Goal: Contribute content: Contribute content

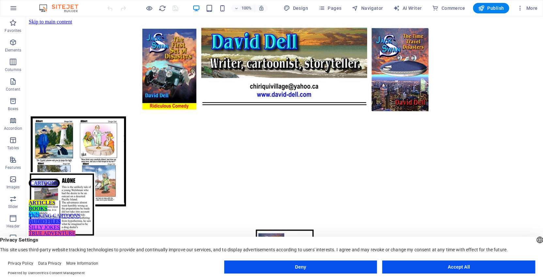
click at [445, 268] on button "Accept All" at bounding box center [458, 267] width 153 height 13
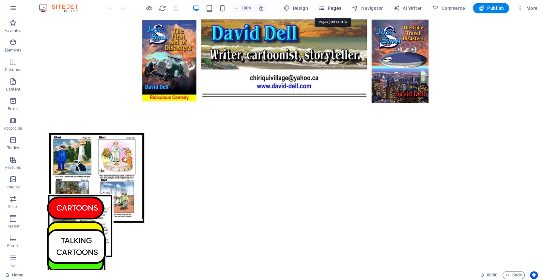
click at [325, 7] on icon "button" at bounding box center [322, 8] width 7 height 7
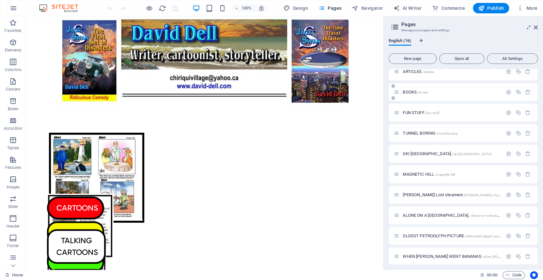
scroll to position [134, 0]
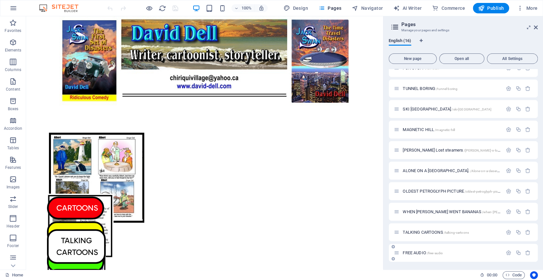
click at [414, 252] on span "FREE AUDIO /free-audio" at bounding box center [423, 253] width 40 height 5
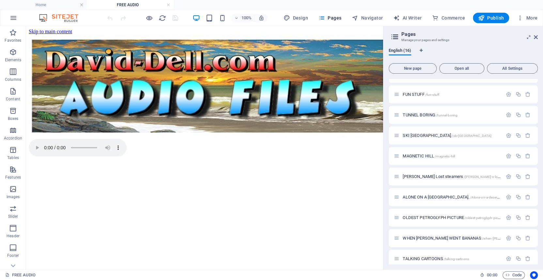
scroll to position [0, 0]
click at [202, 129] on div "+ Add section" at bounding box center [205, 130] width 36 height 11
click at [89, 129] on div at bounding box center [205, 87] width 352 height 104
select select "px"
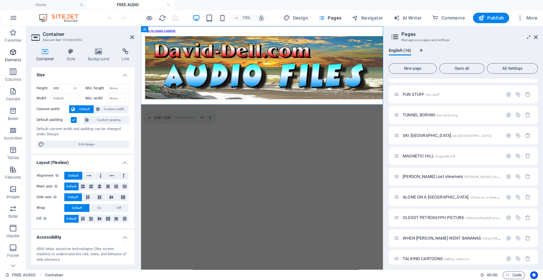
click at [13, 50] on icon "button" at bounding box center [13, 52] width 8 height 8
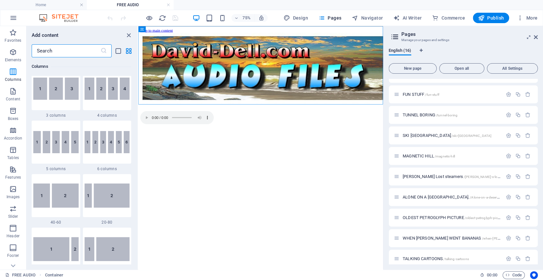
scroll to position [376, 0]
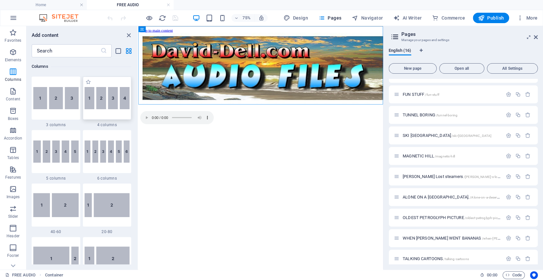
click at [106, 101] on img at bounding box center [107, 98] width 45 height 22
click at [138, 101] on div "Drag here to replace the existing content. Press “Ctrl” if you want to create a…" at bounding box center [260, 148] width 245 height 244
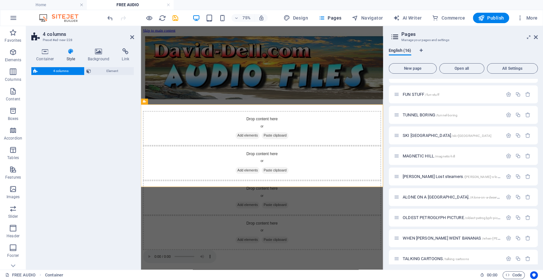
select select "rem"
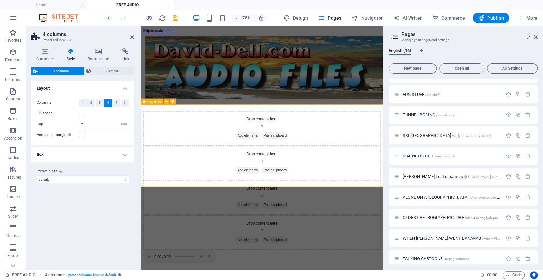
click at [149, 147] on div "Drop content here or Add elements Paste clipboard Drop content here or Add elem…" at bounding box center [303, 231] width 318 height 185
click at [132, 36] on icon at bounding box center [132, 37] width 4 height 5
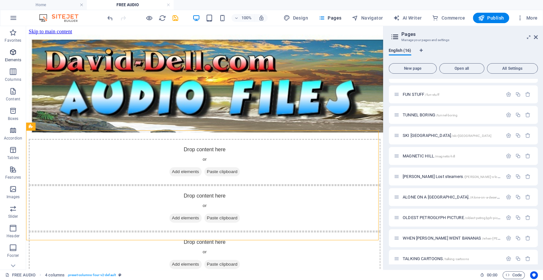
click at [12, 51] on icon "button" at bounding box center [13, 52] width 8 height 8
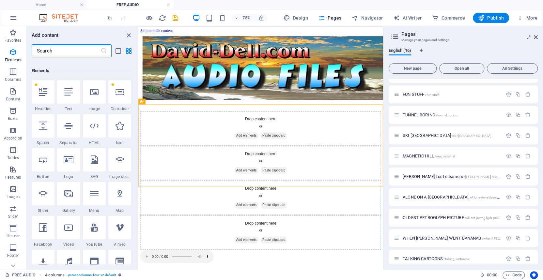
scroll to position [69, 0]
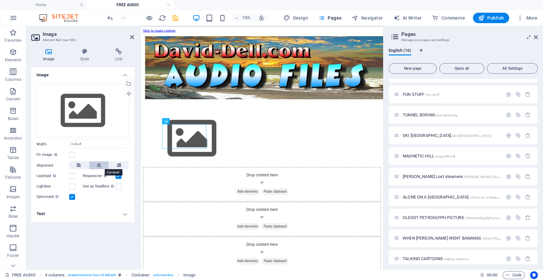
click at [97, 165] on icon at bounding box center [99, 166] width 5 height 8
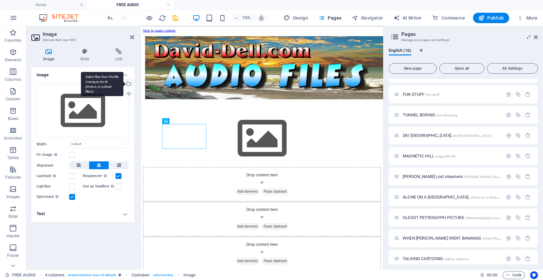
click at [129, 83] on div "Select files from the file manager, stock photos, or upload file(s)" at bounding box center [128, 84] width 10 height 10
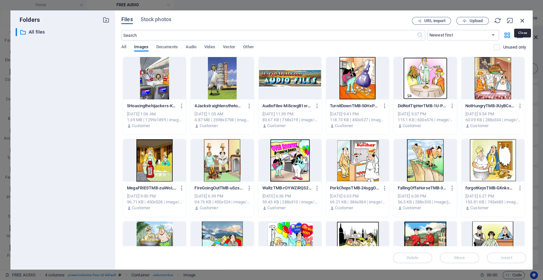
click at [522, 19] on icon "button" at bounding box center [522, 20] width 7 height 7
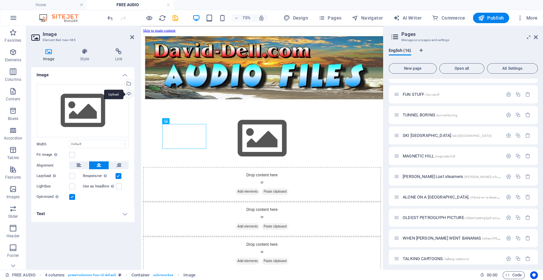
click at [129, 93] on div "Upload" at bounding box center [128, 95] width 10 height 10
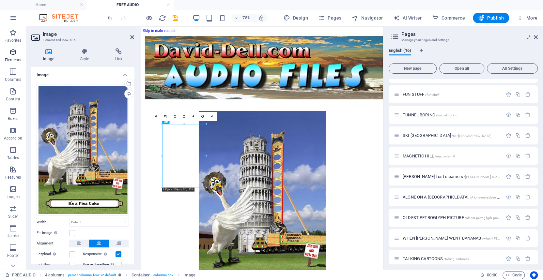
click at [13, 52] on icon "button" at bounding box center [13, 52] width 8 height 8
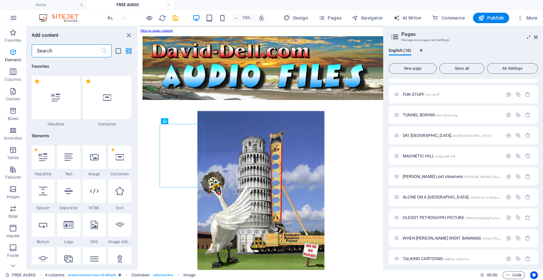
scroll to position [69, 0]
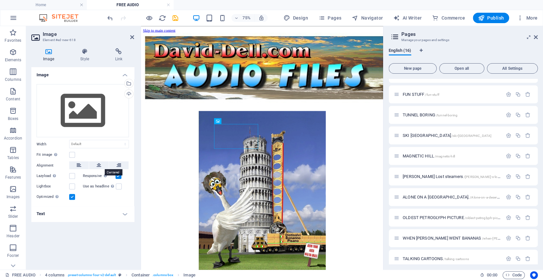
drag, startPoint x: 97, startPoint y: 164, endPoint x: 102, endPoint y: 158, distance: 7.7
click at [98, 163] on icon at bounding box center [99, 166] width 5 height 8
click at [130, 93] on div "Upload" at bounding box center [128, 95] width 10 height 10
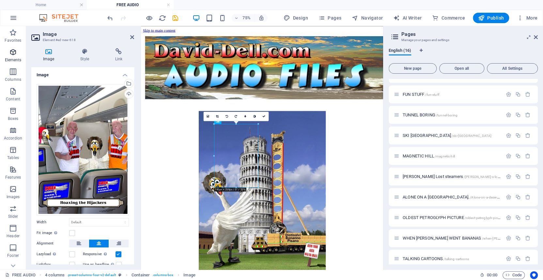
click at [13, 52] on icon "button" at bounding box center [13, 52] width 8 height 8
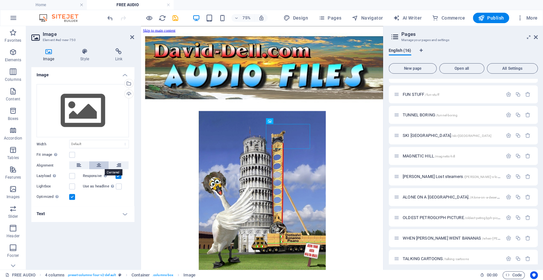
drag, startPoint x: 99, startPoint y: 165, endPoint x: 103, endPoint y: 161, distance: 4.9
click at [101, 164] on icon at bounding box center [99, 166] width 5 height 8
click at [129, 92] on div "Upload" at bounding box center [128, 95] width 10 height 10
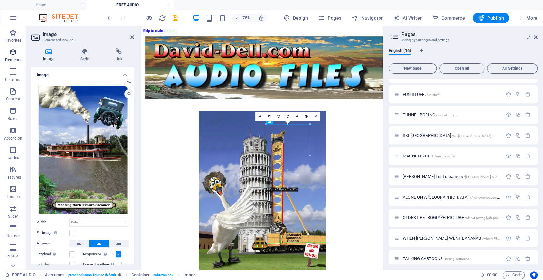
click at [12, 51] on icon "button" at bounding box center [13, 52] width 8 height 8
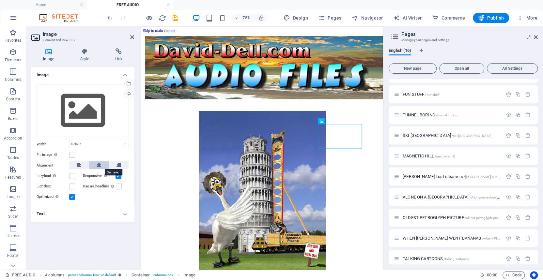
click at [97, 164] on icon at bounding box center [99, 166] width 5 height 8
click at [129, 93] on div "Upload" at bounding box center [128, 95] width 10 height 10
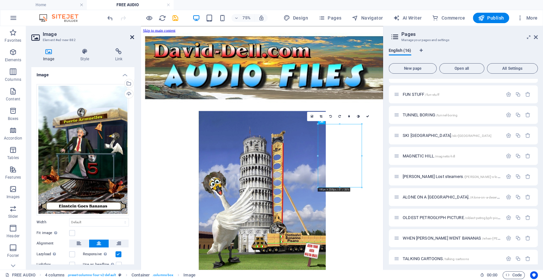
click at [132, 36] on icon at bounding box center [132, 37] width 4 height 5
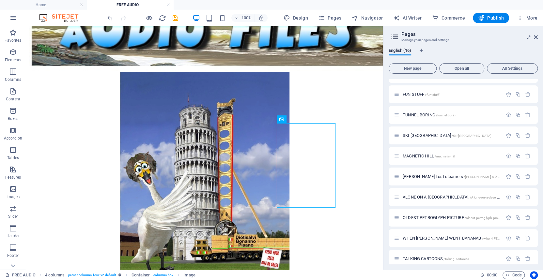
scroll to position [67, 0]
click at [39, 196] on span "Container" at bounding box center [44, 196] width 17 height 4
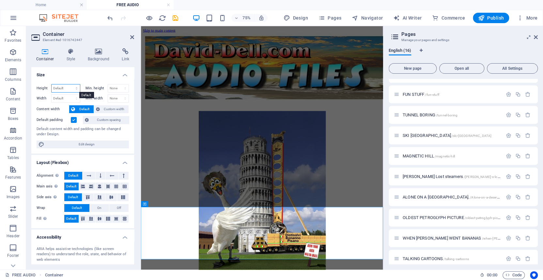
click at [57, 88] on select "Default px rem % vh vw" at bounding box center [66, 89] width 28 height 8
select select "px"
click at [70, 85] on select "Default px rem % vh vw" at bounding box center [66, 89] width 28 height 8
type input "214"
click at [62, 88] on input "214" at bounding box center [66, 89] width 28 height 8
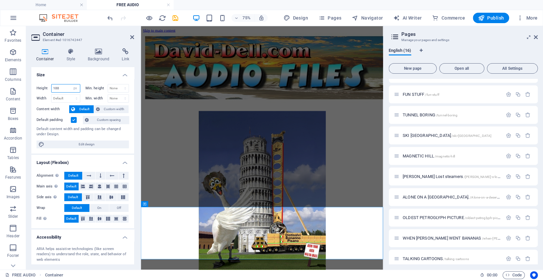
type input "100"
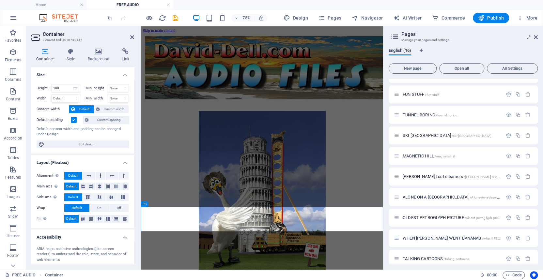
click at [70, 74] on h4 "Size" at bounding box center [82, 73] width 103 height 12
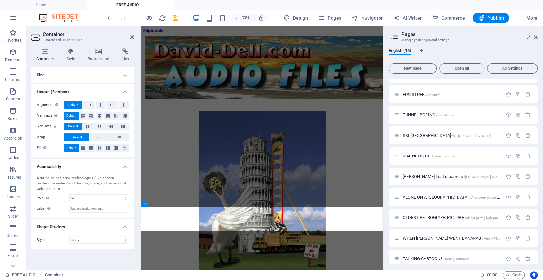
click at [44, 51] on icon at bounding box center [45, 51] width 28 height 7
click at [153, 204] on span "Container" at bounding box center [155, 204] width 13 height 3
click at [44, 51] on icon at bounding box center [45, 51] width 28 height 7
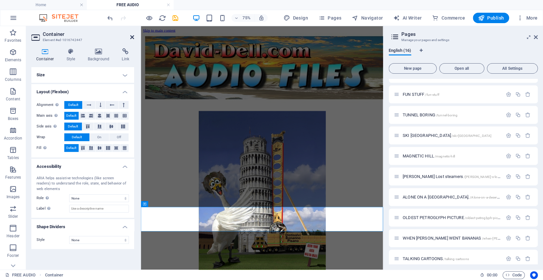
drag, startPoint x: 131, startPoint y: 36, endPoint x: 78, endPoint y: 239, distance: 209.5
click at [131, 36] on icon at bounding box center [132, 37] width 4 height 5
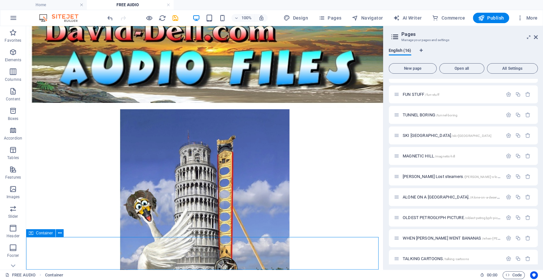
click at [39, 235] on span "Container" at bounding box center [44, 233] width 17 height 4
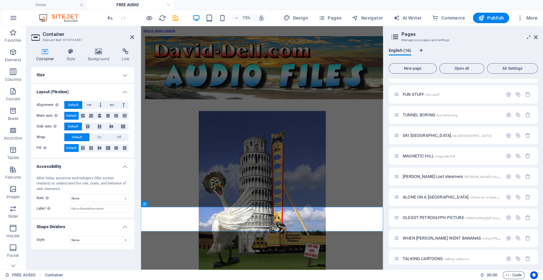
click at [44, 51] on icon at bounding box center [45, 51] width 28 height 7
click at [36, 37] on icon at bounding box center [36, 37] width 10 height 10
click at [131, 36] on icon at bounding box center [132, 37] width 4 height 5
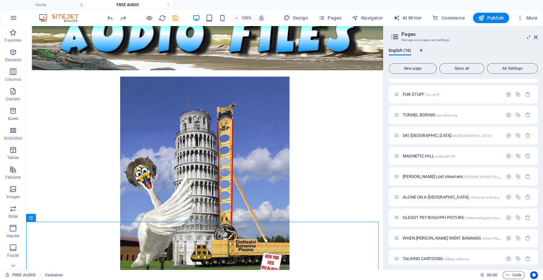
scroll to position [67, 0]
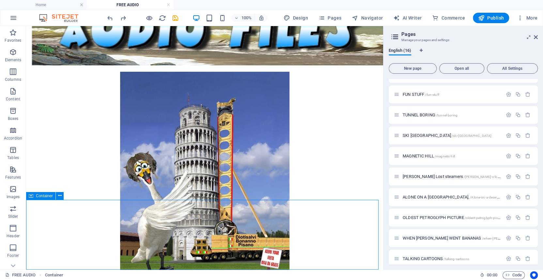
click at [38, 196] on span "Container" at bounding box center [44, 196] width 17 height 4
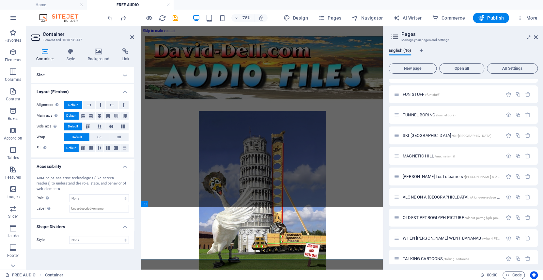
click at [44, 51] on icon at bounding box center [45, 51] width 28 height 7
click at [34, 35] on icon at bounding box center [36, 37] width 10 height 10
click at [44, 51] on icon at bounding box center [45, 51] width 28 height 7
click at [125, 92] on h4 "Layout (Flexbox)" at bounding box center [82, 90] width 103 height 12
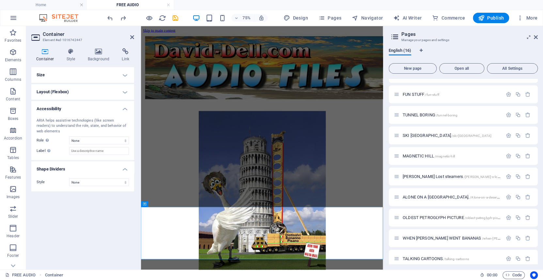
click at [125, 92] on h4 "Layout (Flexbox)" at bounding box center [82, 92] width 103 height 16
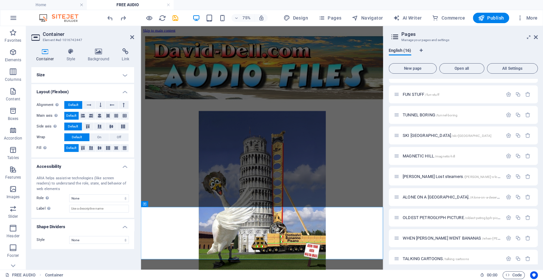
click at [125, 75] on h4 "Size" at bounding box center [82, 75] width 103 height 16
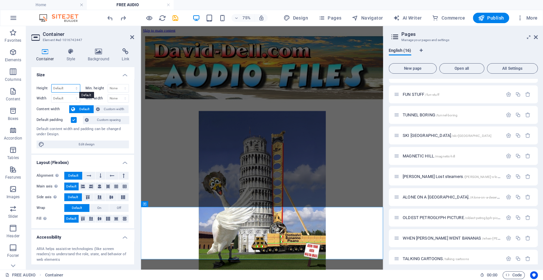
click at [60, 88] on select "Default px rem % vh vw" at bounding box center [66, 89] width 28 height 8
select select "px"
click at [70, 85] on select "Default px rem % vh vw" at bounding box center [66, 89] width 28 height 8
click at [60, 88] on input "214" at bounding box center [66, 89] width 28 height 8
type input "2"
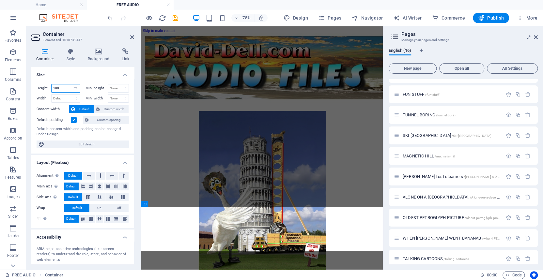
click at [60, 88] on input "180" at bounding box center [66, 89] width 28 height 8
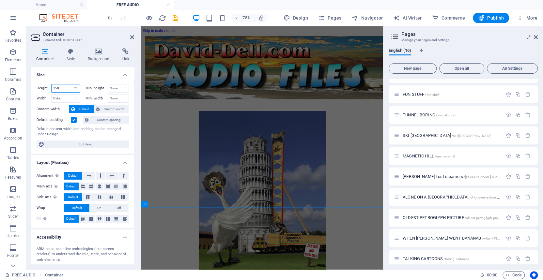
type input "150"
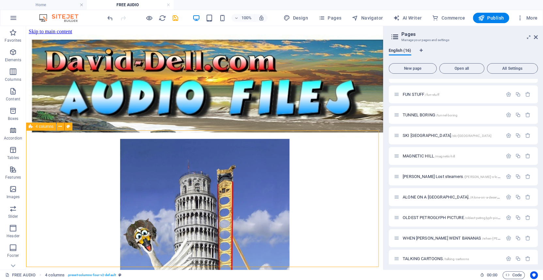
drag, startPoint x: 46, startPoint y: 126, endPoint x: 3, endPoint y: 92, distance: 54.8
click at [46, 126] on span "4 columns" at bounding box center [45, 127] width 18 height 4
select select "rem"
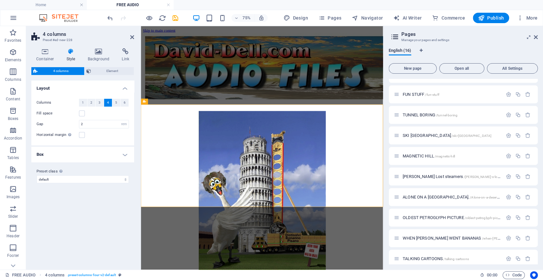
click at [124, 88] on h4 "Layout" at bounding box center [82, 87] width 103 height 12
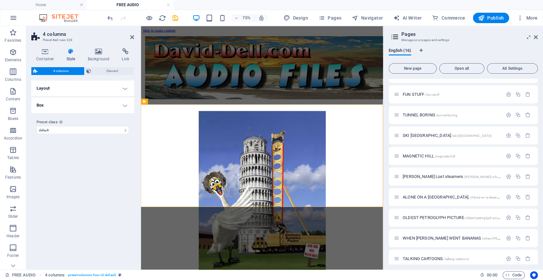
click at [124, 88] on h4 "Layout" at bounding box center [82, 89] width 103 height 16
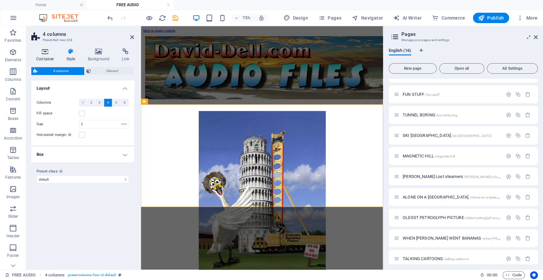
click at [44, 51] on icon at bounding box center [45, 51] width 28 height 7
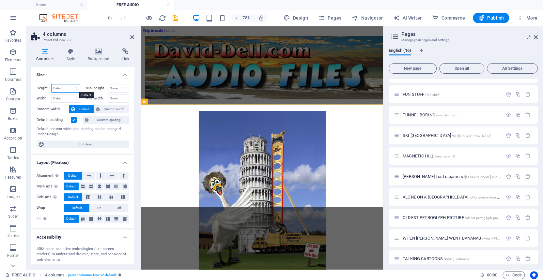
click at [60, 87] on select "Default px rem % vh vw" at bounding box center [66, 89] width 28 height 8
select select "px"
click at [70, 85] on select "Default px rem % vh vw" at bounding box center [66, 89] width 28 height 8
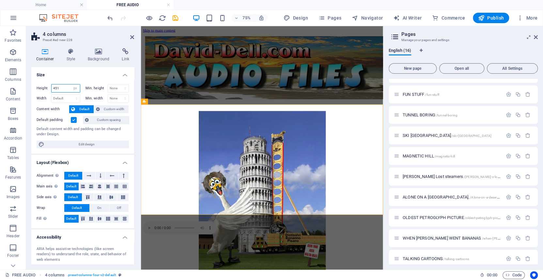
click at [62, 87] on input "451" at bounding box center [66, 89] width 28 height 8
type input "4"
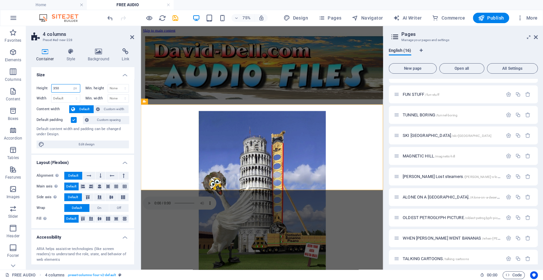
click at [62, 87] on input "350" at bounding box center [66, 89] width 28 height 8
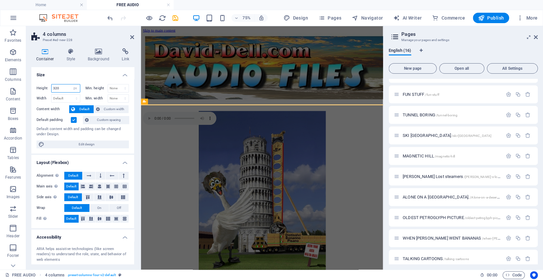
type input "320"
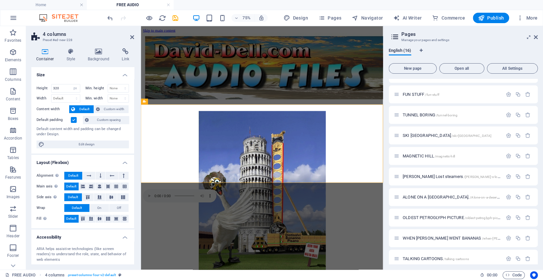
click at [84, 37] on h3 "Preset #ed-new-228" at bounding box center [82, 40] width 78 height 6
click at [133, 36] on icon at bounding box center [132, 37] width 4 height 5
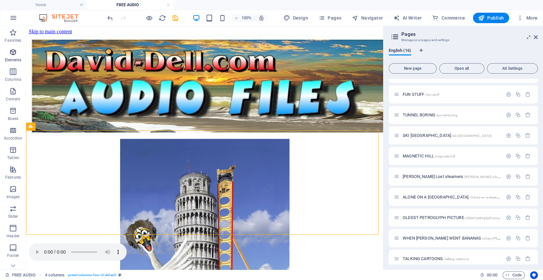
click at [12, 51] on icon "button" at bounding box center [13, 52] width 8 height 8
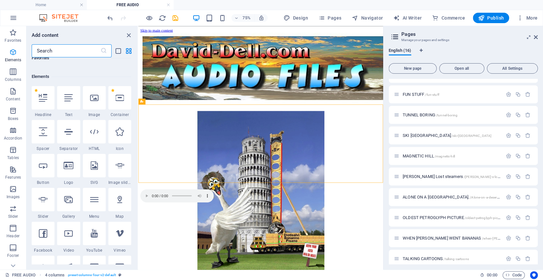
scroll to position [69, 0]
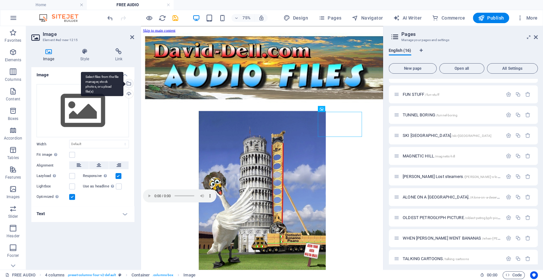
click at [128, 82] on div "Select files from the file manager, stock photos, or upload file(s)" at bounding box center [128, 84] width 10 height 10
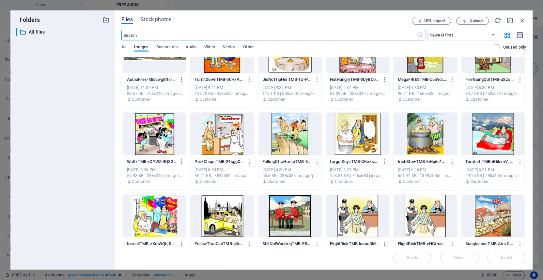
scroll to position [0, 0]
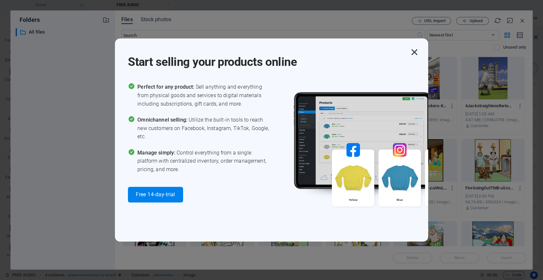
click at [411, 50] on icon "button" at bounding box center [415, 52] width 12 height 12
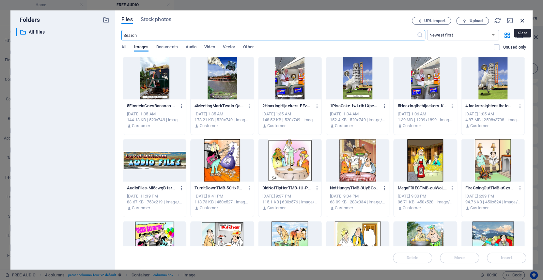
click at [522, 19] on icon "button" at bounding box center [522, 20] width 7 height 7
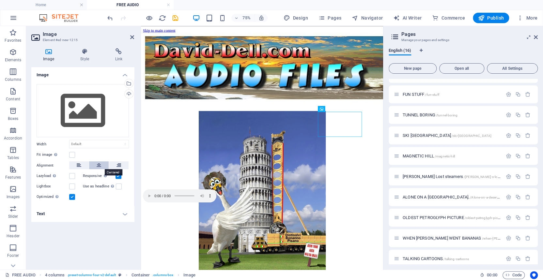
click at [98, 165] on icon at bounding box center [99, 166] width 5 height 8
click at [129, 93] on div "Upload" at bounding box center [128, 95] width 10 height 10
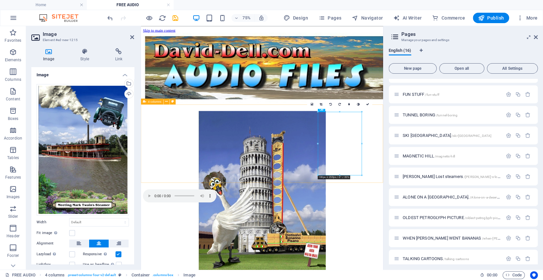
click at [148, 194] on div at bounding box center [303, 191] width 318 height 104
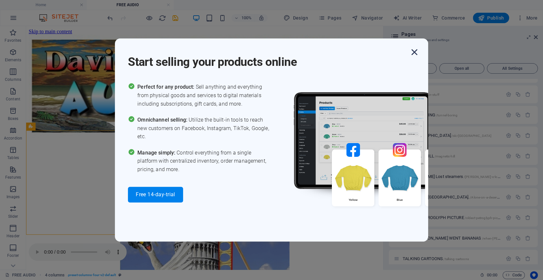
click at [414, 51] on icon "button" at bounding box center [415, 52] width 12 height 12
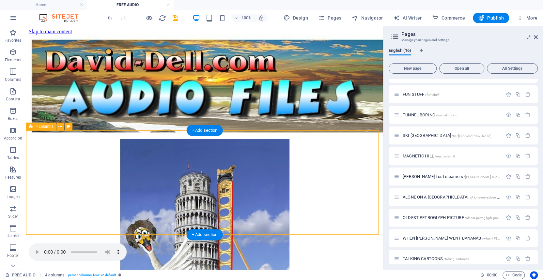
scroll to position [14, 0]
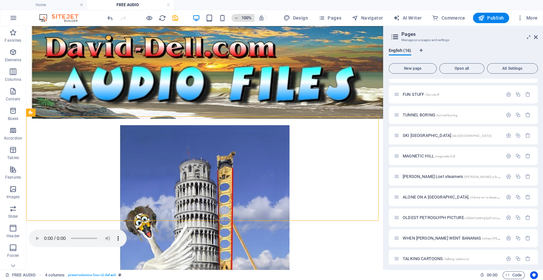
click at [238, 16] on icon "button" at bounding box center [236, 18] width 5 height 4
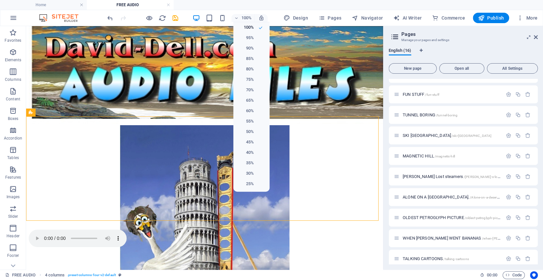
click at [535, 36] on div at bounding box center [271, 140] width 543 height 280
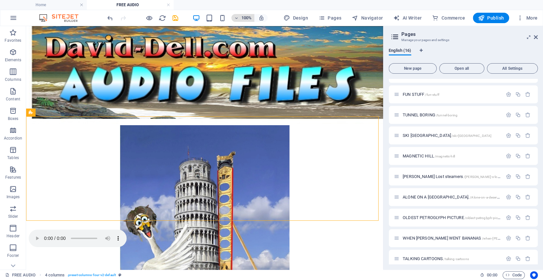
click at [239, 16] on icon "button" at bounding box center [236, 18] width 5 height 4
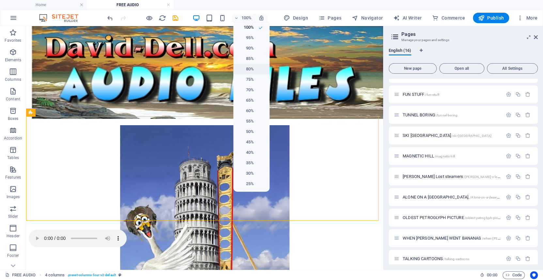
drag, startPoint x: 250, startPoint y: 69, endPoint x: 398, endPoint y: 137, distance: 163.2
click at [250, 69] on h6 "80%" at bounding box center [245, 69] width 17 height 8
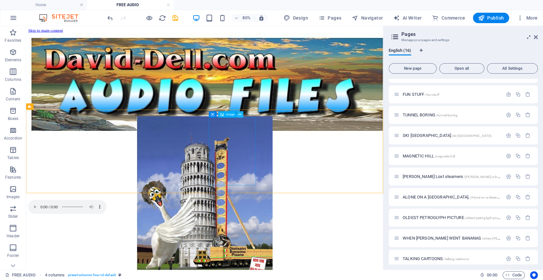
click at [240, 114] on icon at bounding box center [240, 115] width 3 height 6
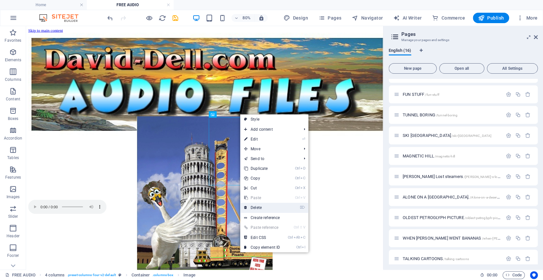
click at [257, 207] on link "⌦ Delete" at bounding box center [262, 208] width 44 height 10
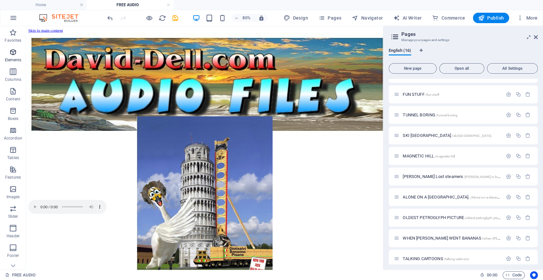
click at [12, 52] on icon "button" at bounding box center [13, 52] width 8 height 8
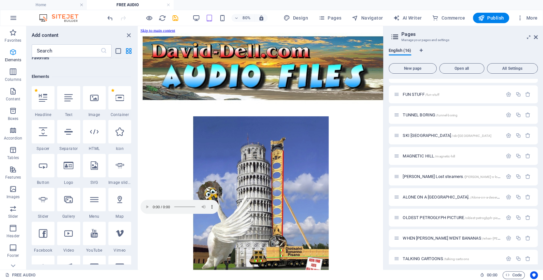
scroll to position [69, 0]
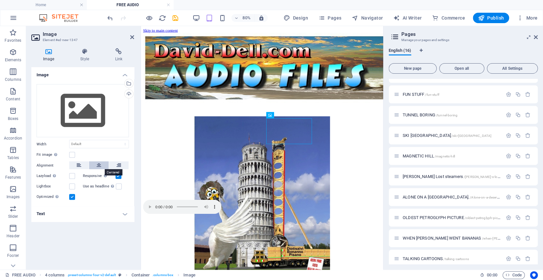
click at [97, 164] on icon at bounding box center [99, 166] width 5 height 8
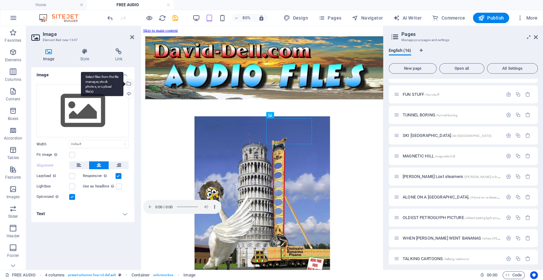
click at [129, 82] on div "Select files from the file manager, stock photos, or upload file(s)" at bounding box center [128, 84] width 10 height 10
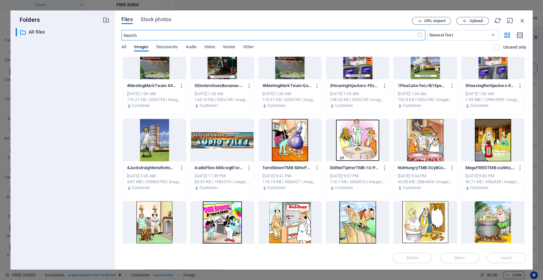
scroll to position [0, 0]
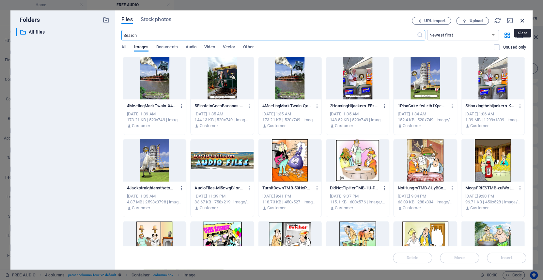
click at [522, 19] on icon "button" at bounding box center [522, 20] width 7 height 7
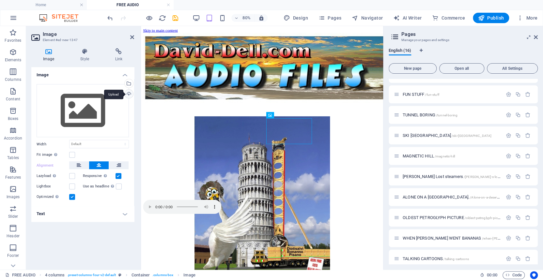
click at [129, 92] on div "Upload" at bounding box center [128, 95] width 10 height 10
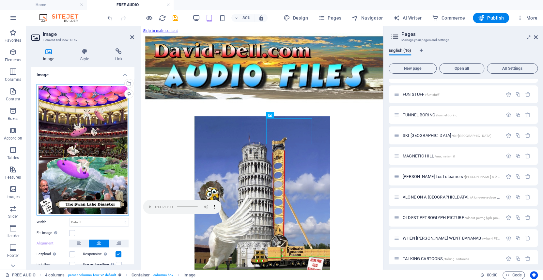
click at [105, 145] on div "Drag files here, click to choose files or select files from Files or our free s…" at bounding box center [83, 150] width 92 height 132
click at [105, 145] on body "cPanel Home FREE AUDIO Favorites Elements Columns Content Boxes Accordion Table…" at bounding box center [271, 140] width 543 height 280
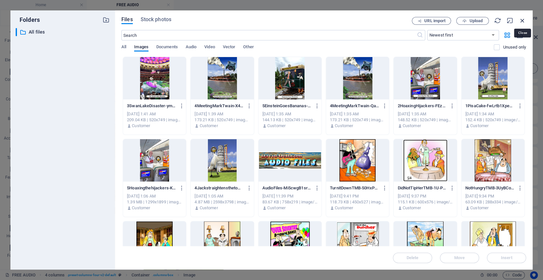
click at [524, 20] on icon "button" at bounding box center [522, 20] width 7 height 7
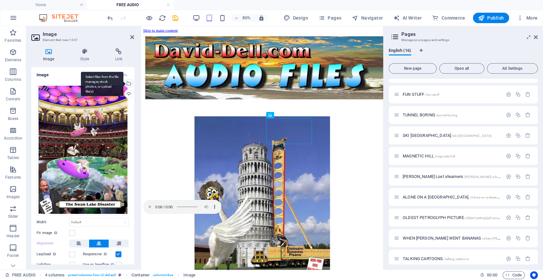
click at [127, 83] on div "Select files from the file manager, stock photos, or upload file(s)" at bounding box center [128, 84] width 10 height 10
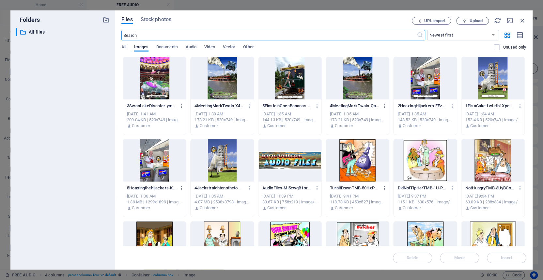
click at [150, 73] on div at bounding box center [154, 78] width 63 height 42
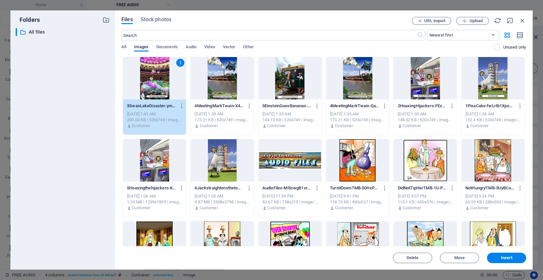
click at [150, 73] on div "1" at bounding box center [154, 78] width 63 height 42
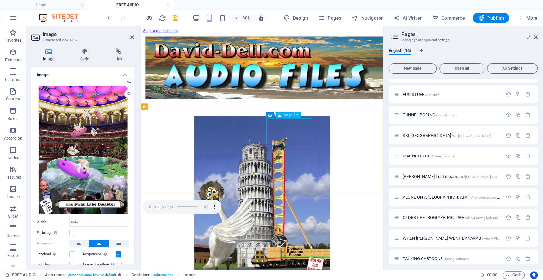
click at [128, 94] on div "Upload" at bounding box center [128, 95] width 10 height 10
click at [137, 86] on div "Image Style Link Image Drag files here, click to choose files or select files f…" at bounding box center [82, 156] width 113 height 227
drag, startPoint x: 132, startPoint y: 35, endPoint x: 409, endPoint y: 23, distance: 277.8
click at [132, 35] on icon at bounding box center [132, 37] width 4 height 5
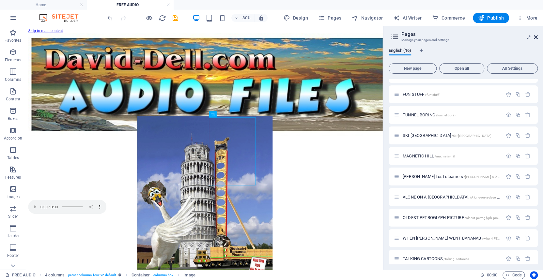
drag, startPoint x: 535, startPoint y: 36, endPoint x: 316, endPoint y: 120, distance: 234.7
click at [535, 36] on icon at bounding box center [536, 37] width 4 height 5
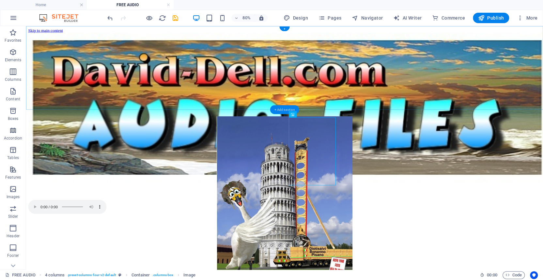
click at [282, 109] on div "+ Add section" at bounding box center [284, 109] width 29 height 9
click at [206, 130] on div at bounding box center [349, 87] width 641 height 104
select select "px"
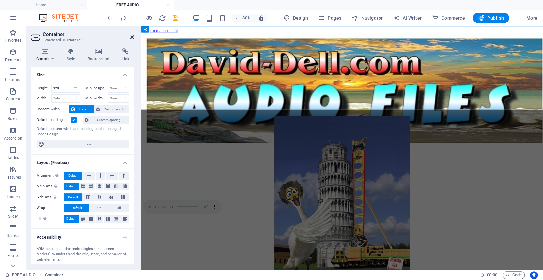
click at [132, 36] on icon at bounding box center [132, 37] width 4 height 5
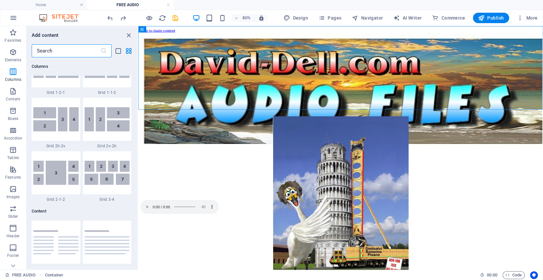
scroll to position [1016, 0]
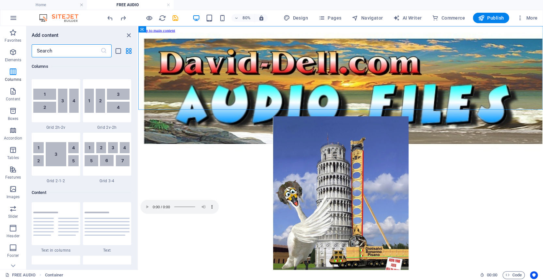
click at [103, 212] on img at bounding box center [107, 224] width 45 height 24
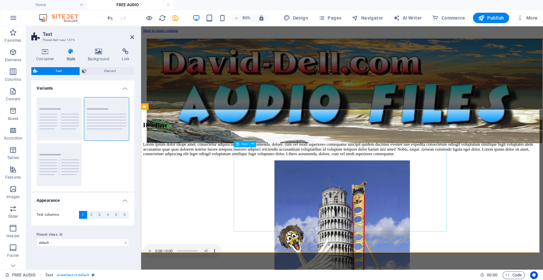
click at [301, 189] on div "Lorem ipsum dolor sitope amet, consectetur adipisicing elitip. Massumenda, dolo…" at bounding box center [393, 180] width 498 height 18
click at [242, 144] on span "Text" at bounding box center [245, 144] width 6 height 3
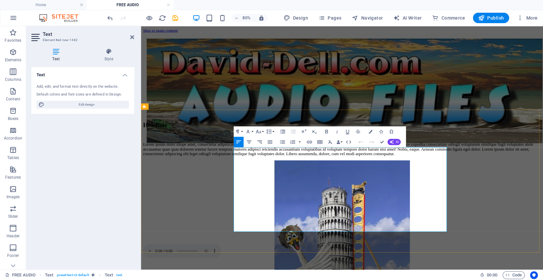
click at [306, 189] on p "Lorem ipsum dolor sitope amet, consectetur adipisicing elitip. Massumenda, dolo…" at bounding box center [393, 180] width 498 height 18
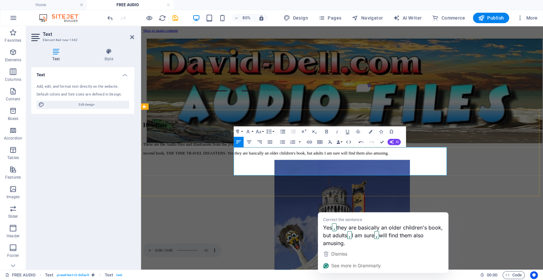
click at [343, 188] on p "second book, THE TIME TRAVEL DISASTERS. Yes they are basically an older childre…" at bounding box center [393, 186] width 498 height 6
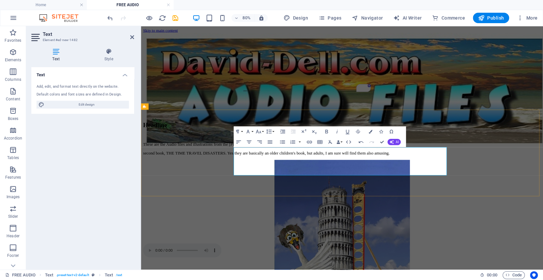
click at [474, 177] on p "​These are the Audio files and illustrations from the [PERSON_NAME]" at bounding box center [393, 174] width 498 height 6
click at [470, 177] on p "​These are the Audio files and illustrations from the [PERSON_NAME]" at bounding box center [393, 174] width 498 height 6
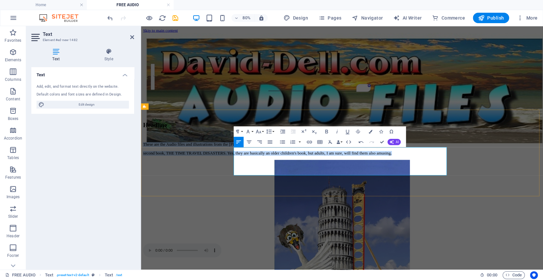
drag, startPoint x: 475, startPoint y: 208, endPoint x: 387, endPoint y: 173, distance: 94.8
click at [258, 184] on div "These are the Audio files and illustrations from the [PERSON_NAME] ADVENTURES s…" at bounding box center [393, 179] width 498 height 17
click at [249, 131] on icon "button" at bounding box center [248, 132] width 6 height 6
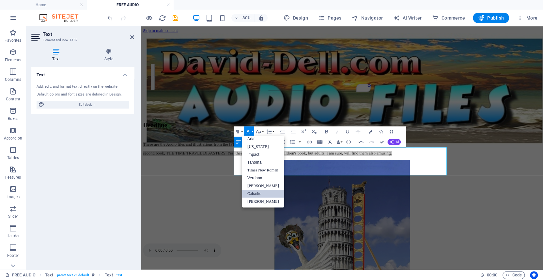
scroll to position [3, 0]
click at [251, 138] on link "Arial" at bounding box center [263, 139] width 42 height 8
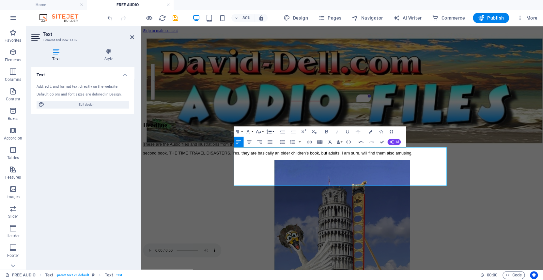
click at [267, 131] on icon "button" at bounding box center [268, 131] width 5 height 5
click at [271, 150] on link "Single" at bounding box center [270, 150] width 23 height 8
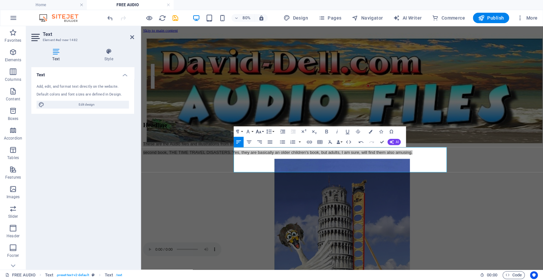
click at [260, 130] on icon "button" at bounding box center [259, 132] width 6 height 6
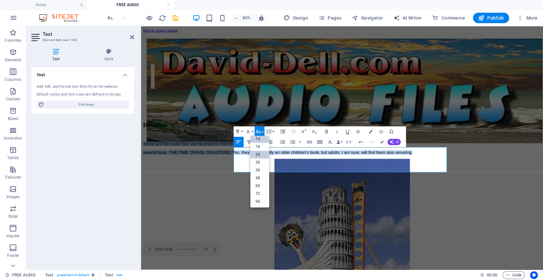
click at [260, 138] on link "14" at bounding box center [259, 139] width 19 height 8
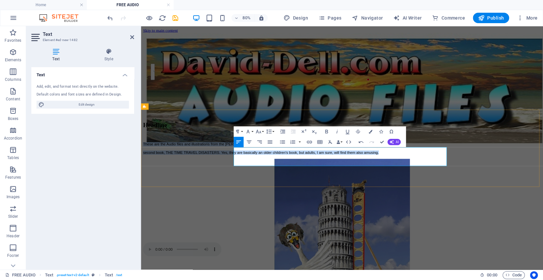
click at [299, 187] on p "second book, THE TIME TRAVEL DISASTERS. Yes, they are basically an older childr…" at bounding box center [393, 184] width 498 height 5
drag, startPoint x: 274, startPoint y: 198, endPoint x: 258, endPoint y: 183, distance: 21.7
click at [258, 183] on div "These are the Audio files and illustrations from the [PERSON_NAME] ADVENTURES s…" at bounding box center [393, 179] width 498 height 16
click at [249, 141] on icon "button" at bounding box center [249, 142] width 6 height 6
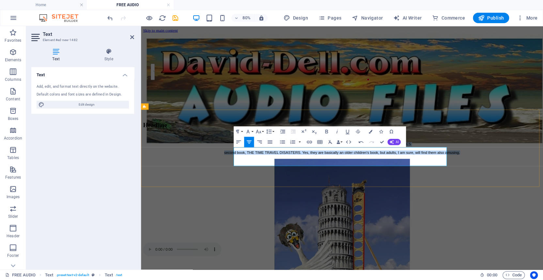
click at [444, 187] on span "second book, THE TIME TRAVEL DISASTERS. Yes, they are basically an older childr…" at bounding box center [392, 184] width 295 height 5
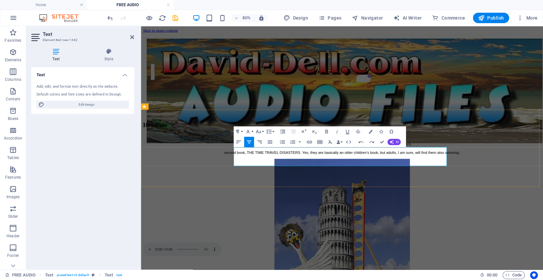
click at [422, 187] on p "second book, THE TIME TRAVEL DISASTERS. Yes, they are basically an older childr…" at bounding box center [393, 184] width 498 height 5
click at [436, 177] on span "These are the Audio files and illustrations from the [PERSON_NAME] ADVENTURES" at bounding box center [392, 173] width 172 height 5
click at [486, 187] on span "second book, THE TIME TRAVEL DISASTERS. Yes, they are basically an older childr…" at bounding box center [392, 184] width 295 height 5
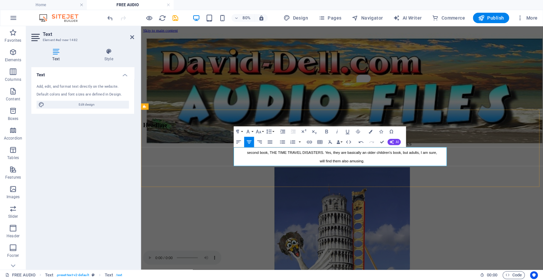
drag, startPoint x: 370, startPoint y: 198, endPoint x: 395, endPoint y: 199, distance: 25.2
click at [374, 198] on span "will find them also amusing." at bounding box center [392, 194] width 56 height 5
click at [402, 198] on span "will also fi nd them also amusing." at bounding box center [393, 194] width 66 height 5
click at [463, 187] on span "second book, THE TIME TRAVEL DISASTERS. Yes, they are basically an older childr…" at bounding box center [393, 184] width 238 height 5
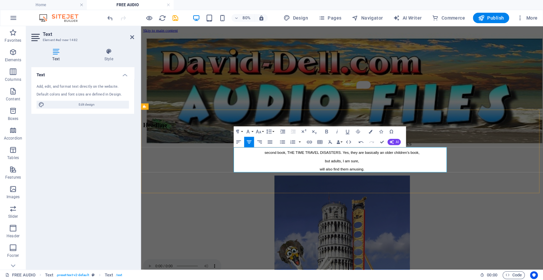
click at [363, 205] on p "will also find them amusing." at bounding box center [393, 205] width 498 height 5
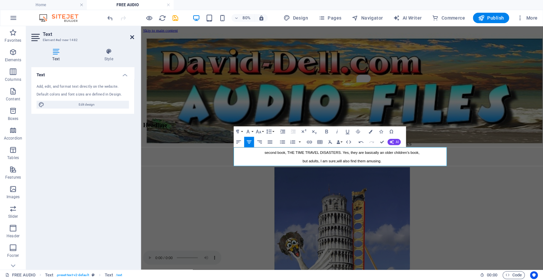
drag, startPoint x: 131, startPoint y: 36, endPoint x: 169, endPoint y: 136, distance: 107.0
click at [131, 36] on icon at bounding box center [132, 37] width 4 height 5
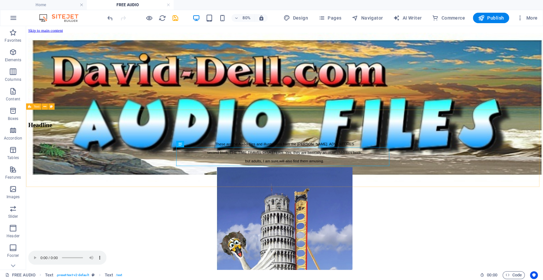
click at [35, 107] on span "Text" at bounding box center [37, 106] width 6 height 3
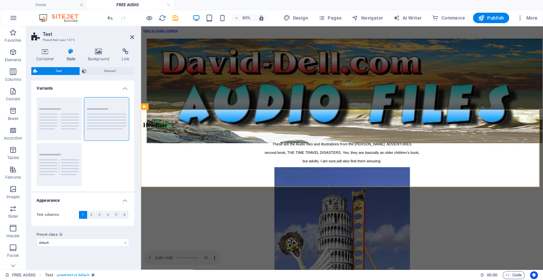
click at [44, 51] on icon at bounding box center [45, 51] width 28 height 7
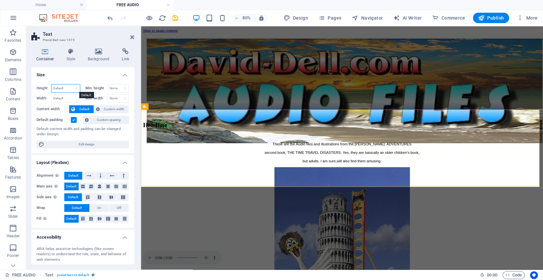
click at [65, 88] on select "Default px rem % vh vw" at bounding box center [66, 89] width 28 height 8
select select "px"
click at [70, 85] on select "Default px rem % vh vw" at bounding box center [66, 89] width 28 height 8
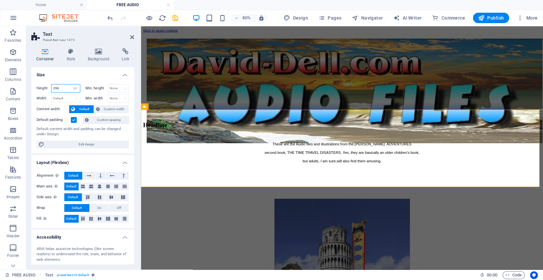
click at [63, 88] on input "296" at bounding box center [66, 89] width 28 height 8
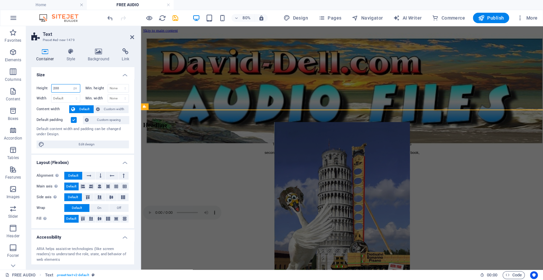
type input "200"
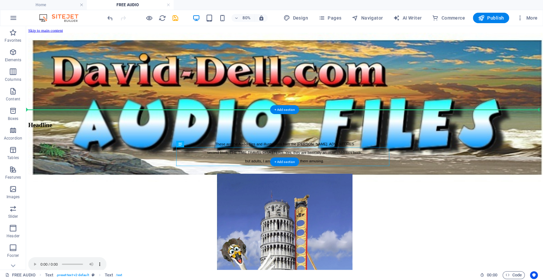
drag, startPoint x: 268, startPoint y: 170, endPoint x: 296, endPoint y: 150, distance: 34.8
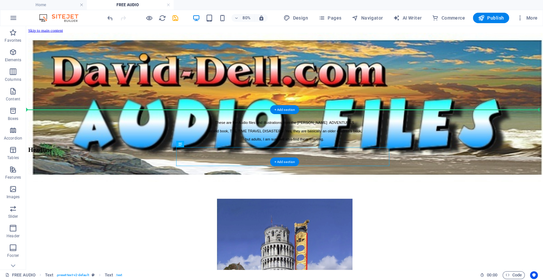
click at [58, 82] on div at bounding box center [349, 87] width 641 height 104
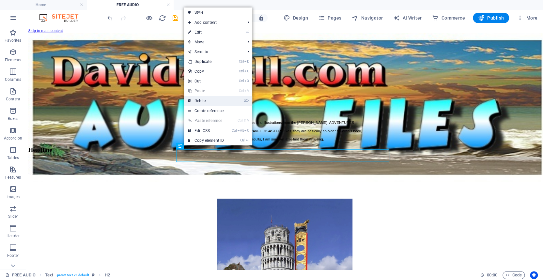
drag, startPoint x: 203, startPoint y: 101, endPoint x: 221, endPoint y: 93, distance: 19.9
click at [203, 100] on link "⌦ Delete" at bounding box center [206, 101] width 44 height 10
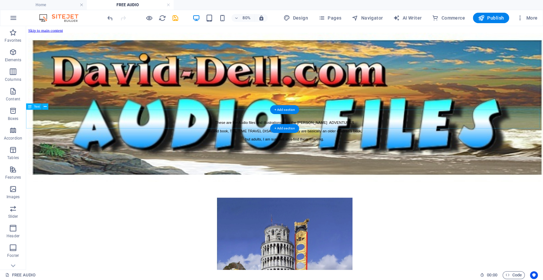
click at [304, 144] on div "These are the Audio files and illustrations from the [PERSON_NAME] ADVENTURES s…" at bounding box center [349, 157] width 641 height 26
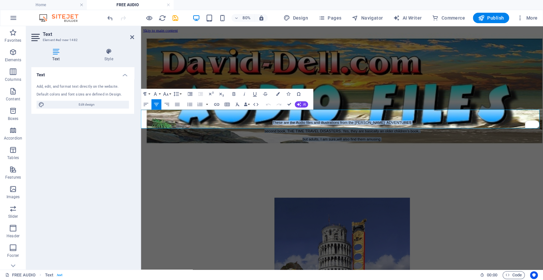
drag, startPoint x: 441, startPoint y: 151, endPoint x: 311, endPoint y: 136, distance: 131.4
click at [311, 144] on div "These are the Audio files and illustrations from the [PERSON_NAME] ADVENTURES s…" at bounding box center [393, 157] width 498 height 26
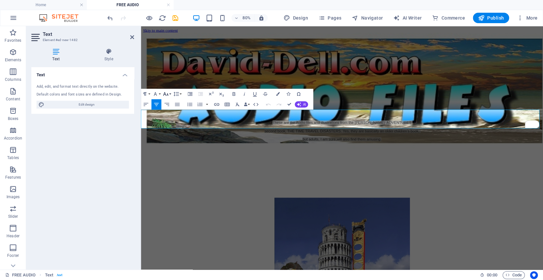
click at [166, 94] on icon "button" at bounding box center [166, 94] width 6 height 6
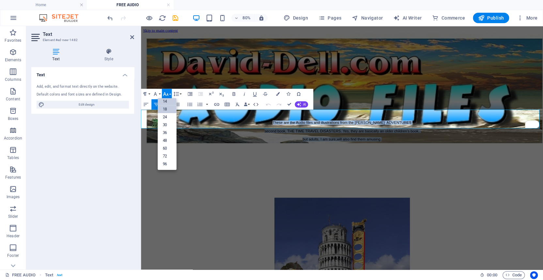
click at [167, 108] on link "18" at bounding box center [167, 109] width 19 height 8
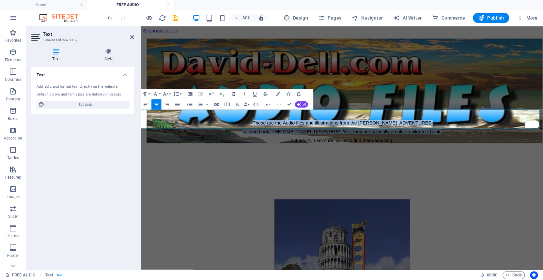
click at [233, 92] on icon "button" at bounding box center [234, 94] width 3 height 4
click at [241, 167] on p "but adults, I am sure, will also find them amusing." at bounding box center [393, 170] width 498 height 6
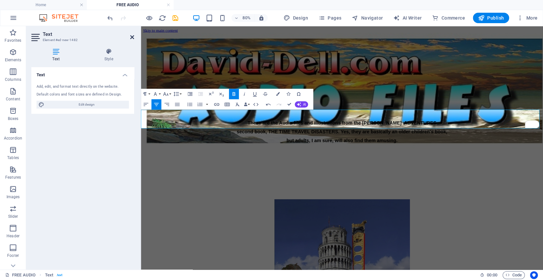
click at [131, 35] on icon at bounding box center [132, 37] width 4 height 5
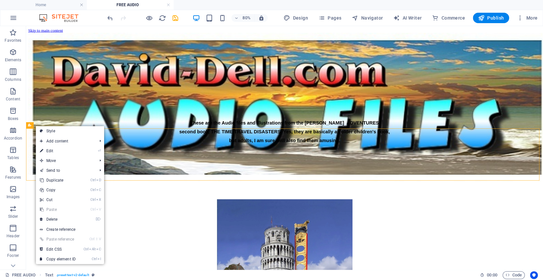
click at [56, 219] on link "⌦ Delete" at bounding box center [58, 220] width 44 height 10
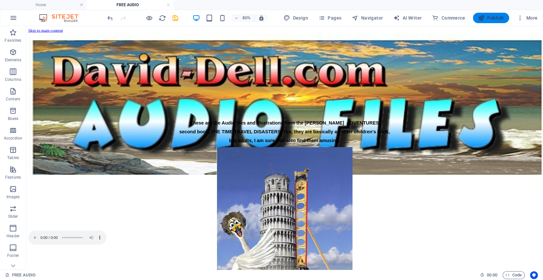
click at [492, 16] on span "Publish" at bounding box center [491, 18] width 26 height 7
